Goal: Task Accomplishment & Management: Use online tool/utility

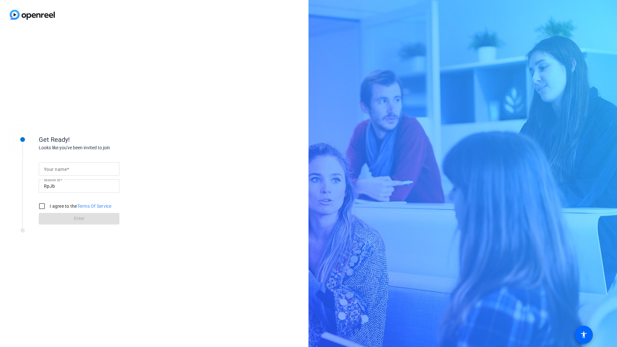
click at [79, 176] on div at bounding box center [79, 179] width 81 height 7
click at [73, 168] on input "Your name" at bounding box center [79, 169] width 70 height 8
type input "[PERSON_NAME]"
click at [41, 204] on input "I agree to the Terms Of Service" at bounding box center [42, 206] width 13 height 13
checkbox input "true"
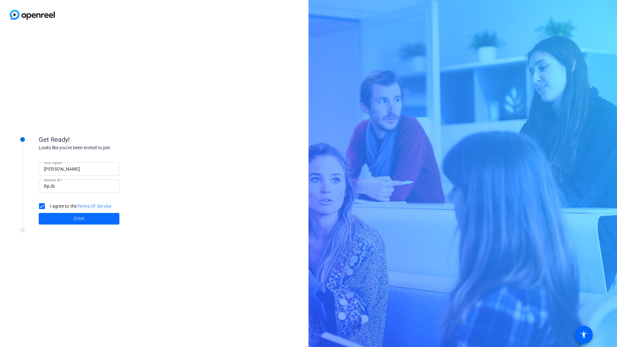
click at [52, 218] on span at bounding box center [79, 218] width 81 height 15
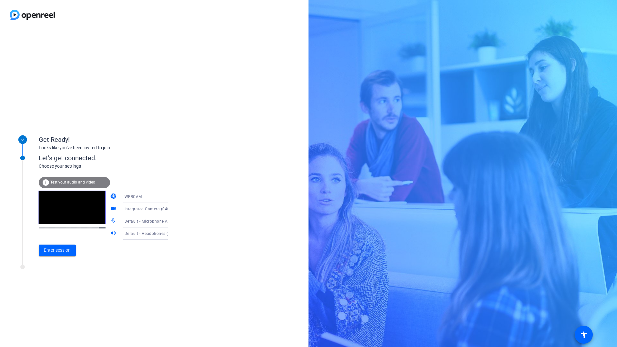
click at [143, 221] on span "Default - Microphone Array (AMD Audio Device)" at bounding box center [169, 220] width 89 height 5
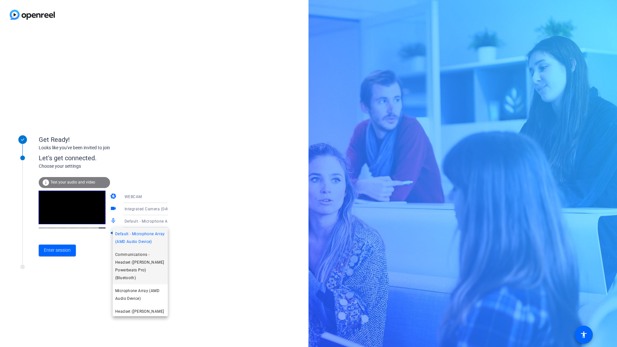
click at [128, 276] on span "Communications - Headset ([PERSON_NAME] Powerbeats Pro) (Bluetooth)" at bounding box center [140, 266] width 50 height 31
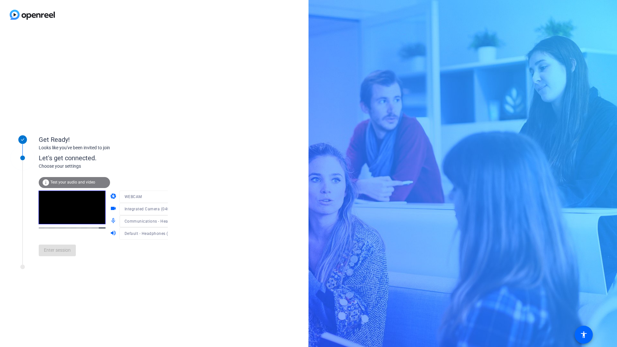
click at [152, 234] on span "Default - Headphones ([PERSON_NAME] Powerbeats Pro) (Bluetooth)" at bounding box center [190, 233] width 130 height 5
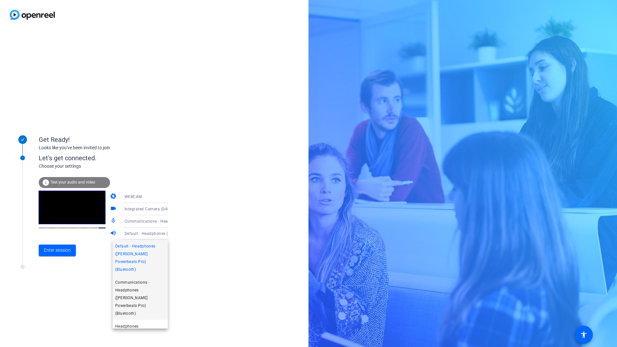
click at [134, 283] on span "Communications - Headphones ([PERSON_NAME] Powerbeats Pro) (Bluetooth)" at bounding box center [140, 297] width 50 height 39
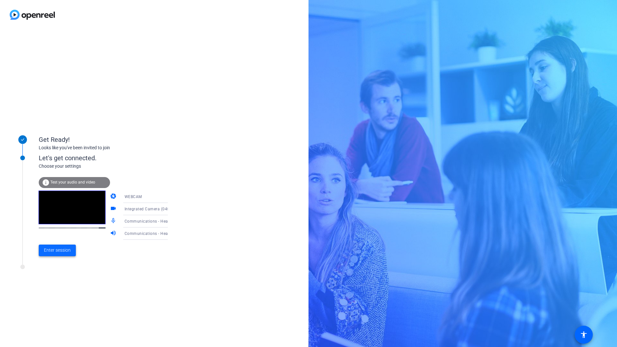
click at [57, 251] on span "Enter session" at bounding box center [57, 250] width 27 height 7
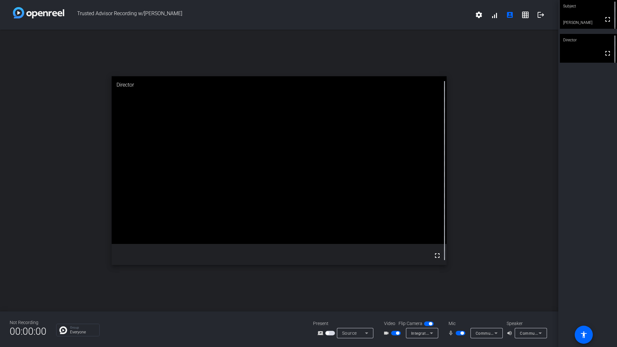
click at [481, 110] on div "open_in_new Director fullscreen" at bounding box center [279, 171] width 559 height 282
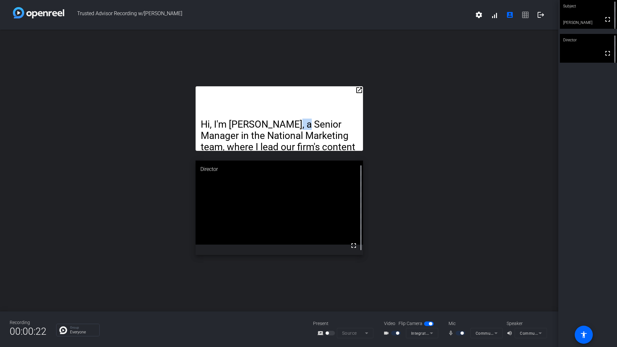
drag, startPoint x: 284, startPoint y: 86, endPoint x: 296, endPoint y: 42, distance: 45.5
click at [296, 42] on div "open_in_new Hi, I'm [PERSON_NAME], a Senior Manager in the National Marketing t…" at bounding box center [279, 171] width 559 height 282
drag, startPoint x: 296, startPoint y: 42, endPoint x: 347, endPoint y: 95, distance: 73.6
click at [347, 95] on div "Hi, I'm [PERSON_NAME], a Senior Manager in the National Marketing team, where I…" at bounding box center [280, 118] width 168 height 65
click at [255, 119] on p "Hi, I'm [PERSON_NAME], a Senior Manager in the National Marketing team, where I…" at bounding box center [279, 181] width 157 height 125
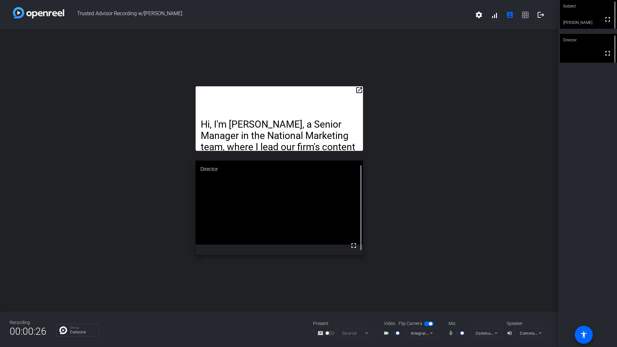
click at [357, 89] on mat-icon "open_in_new" at bounding box center [360, 90] width 8 height 8
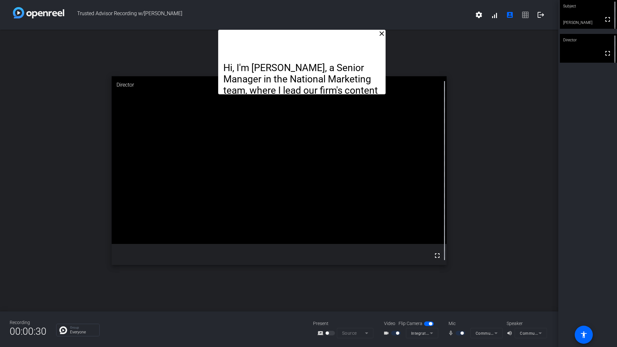
drag, startPoint x: 287, startPoint y: 66, endPoint x: 309, endPoint y: -14, distance: 82.5
click at [309, 0] on html "Accessibility Screen-Reader Guide, Feedback, and Issue Reporting | New window T…" at bounding box center [308, 173] width 617 height 347
drag, startPoint x: 325, startPoint y: 50, endPoint x: 324, endPoint y: 43, distance: 6.8
click at [324, 43] on div "Hi, I'm [PERSON_NAME], a Senior Manager in the National Marketing team, where I…" at bounding box center [302, 62] width 168 height 65
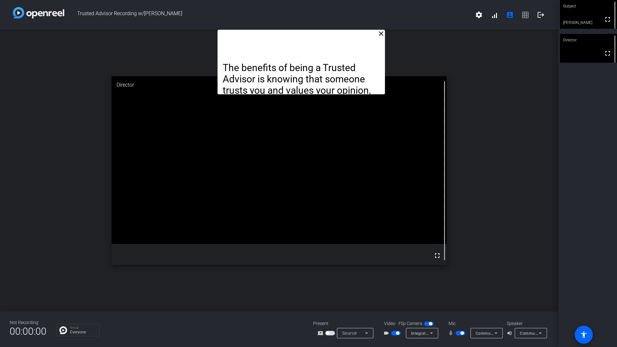
click at [508, 81] on div "close The benefits of being a Trusted Advisor is knowing that someone trusts yo…" at bounding box center [279, 171] width 559 height 282
click at [541, 17] on mat-icon "logout" at bounding box center [541, 15] width 8 height 8
